Goal: Information Seeking & Learning: Check status

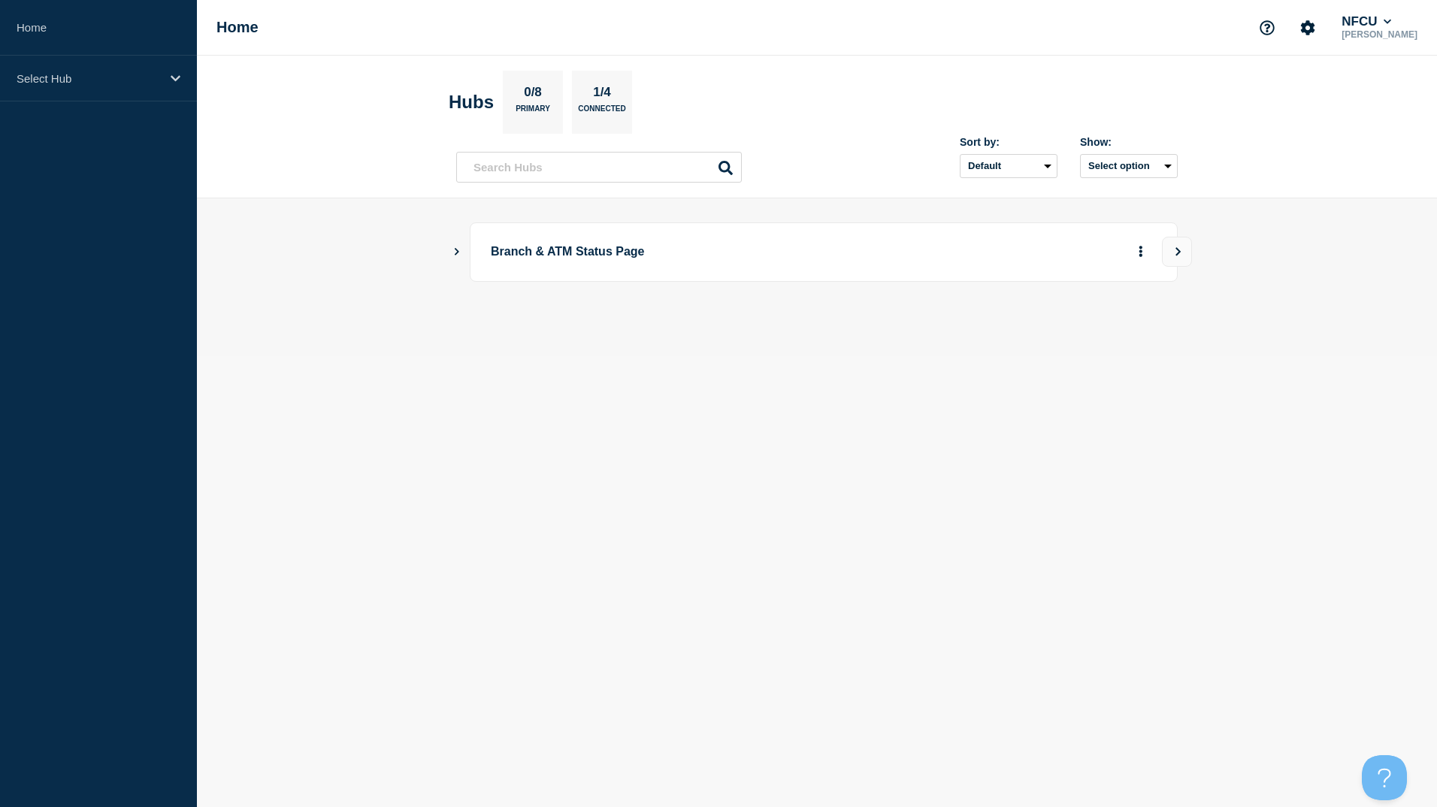
click at [458, 247] on button "Show Connected Hubs" at bounding box center [457, 252] width 8 height 11
click at [1073, 328] on button "See overview" at bounding box center [1088, 328] width 80 height 30
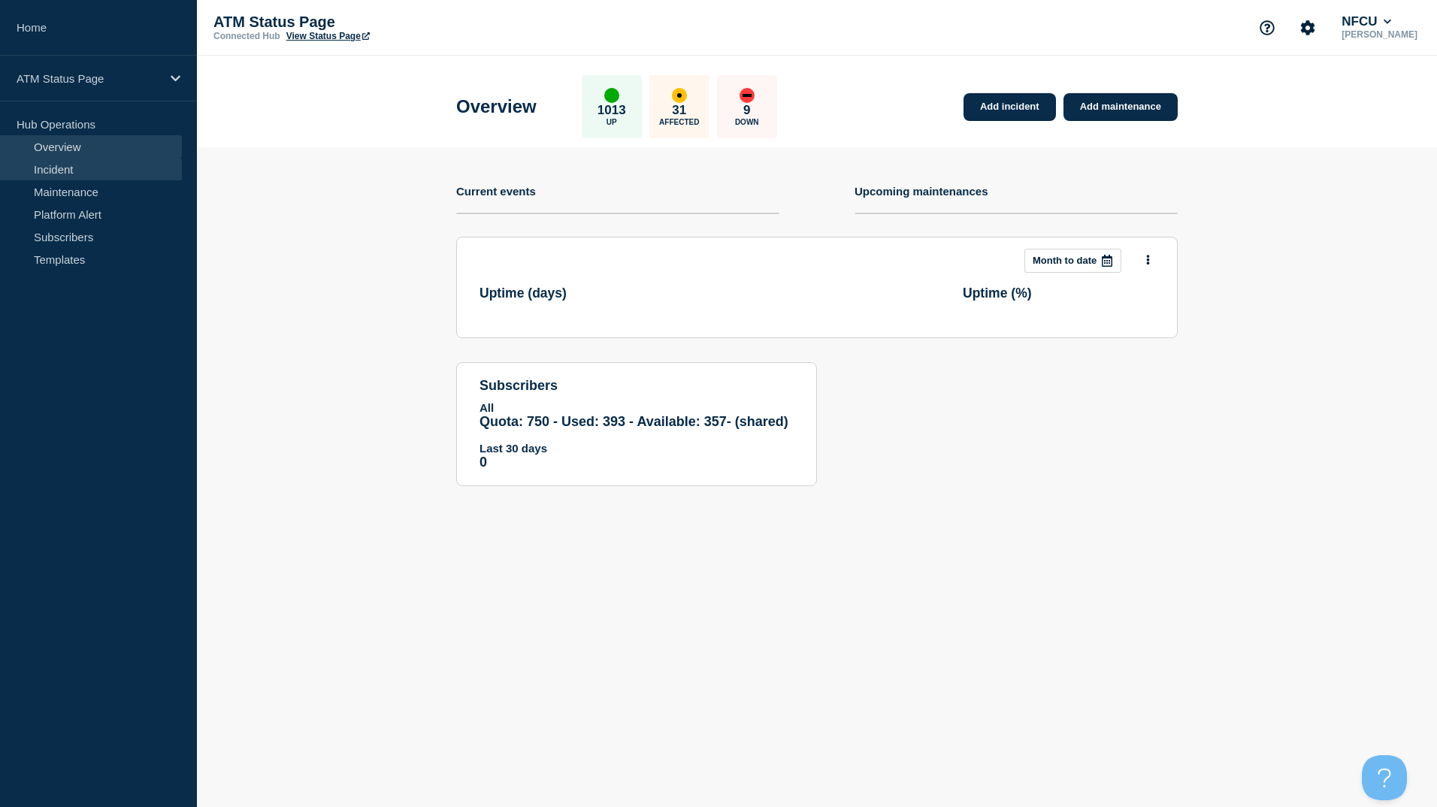
click at [60, 169] on link "Incident" at bounding box center [91, 169] width 182 height 23
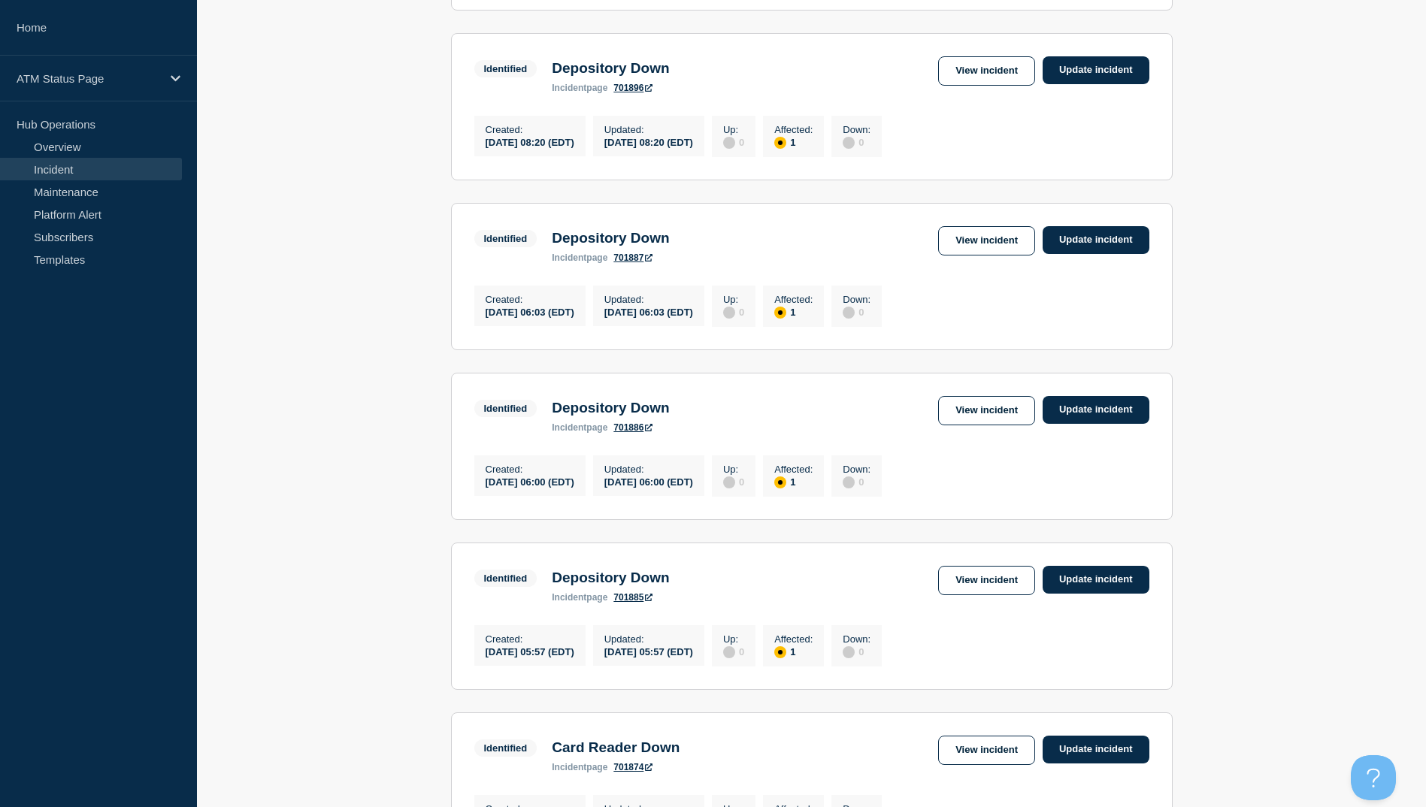
scroll to position [1353, 0]
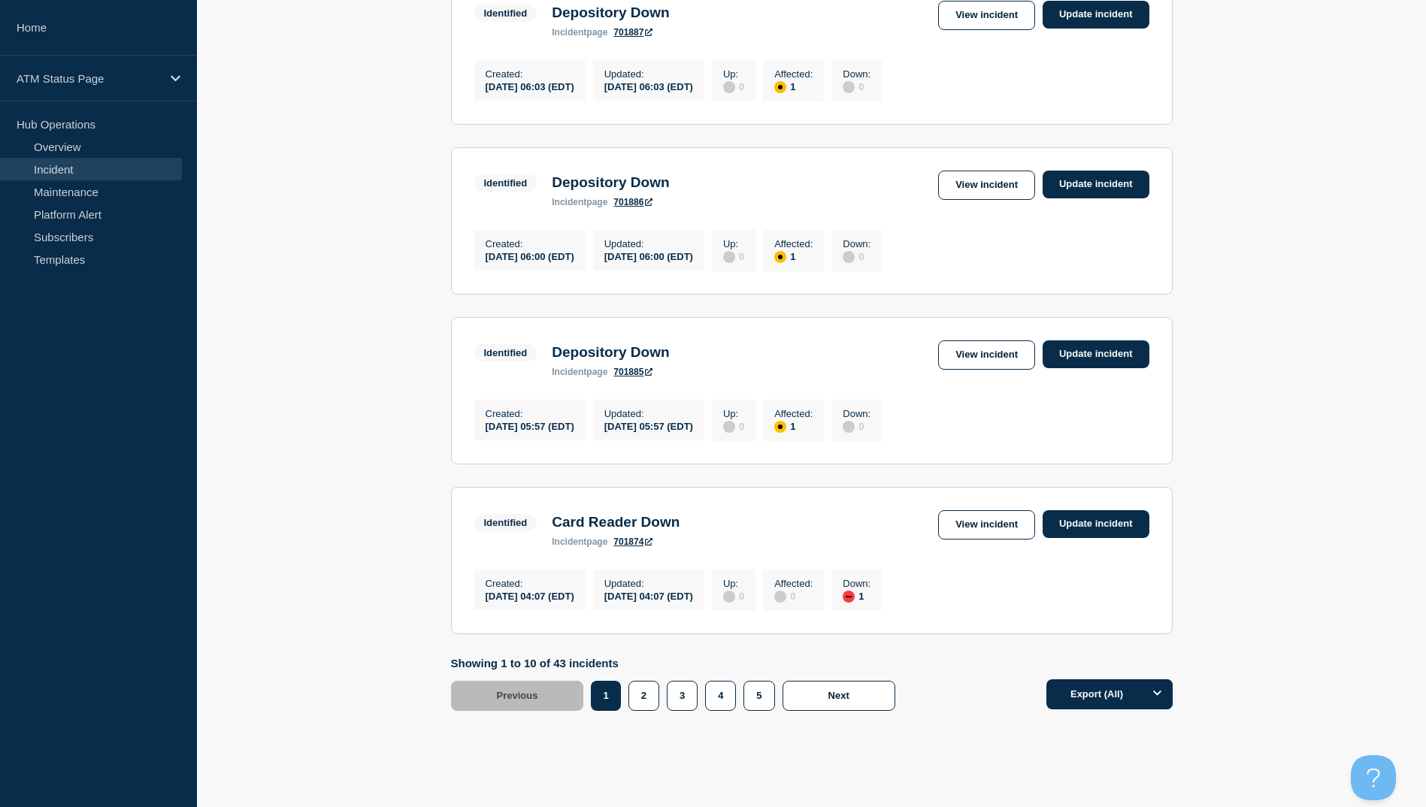
click at [165, 569] on aside "Home ATM Status Page Hub Operations Overview Incident Maintenance Platform Aler…" at bounding box center [98, 403] width 197 height 807
click at [714, 711] on button "4" at bounding box center [720, 696] width 31 height 30
click at [689, 711] on button "3" at bounding box center [682, 696] width 31 height 30
